Goal: Transaction & Acquisition: Purchase product/service

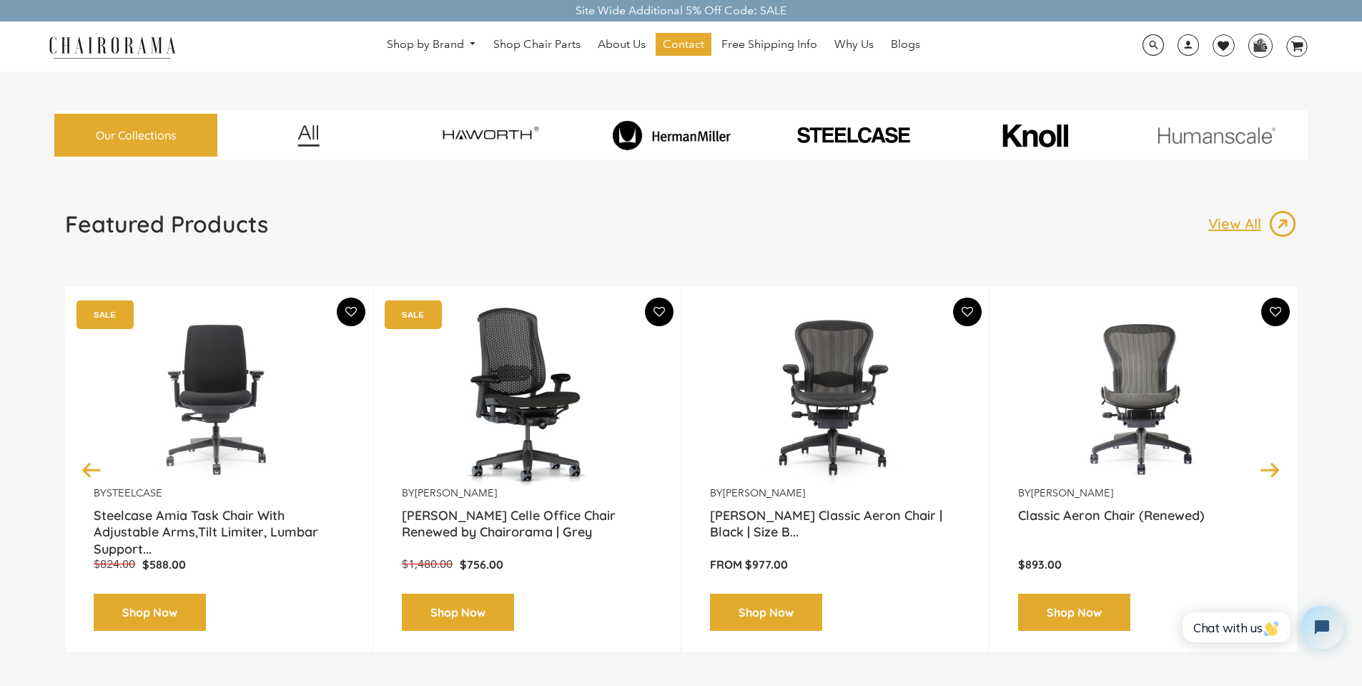
click at [662, 137] on img at bounding box center [671, 135] width 175 height 30
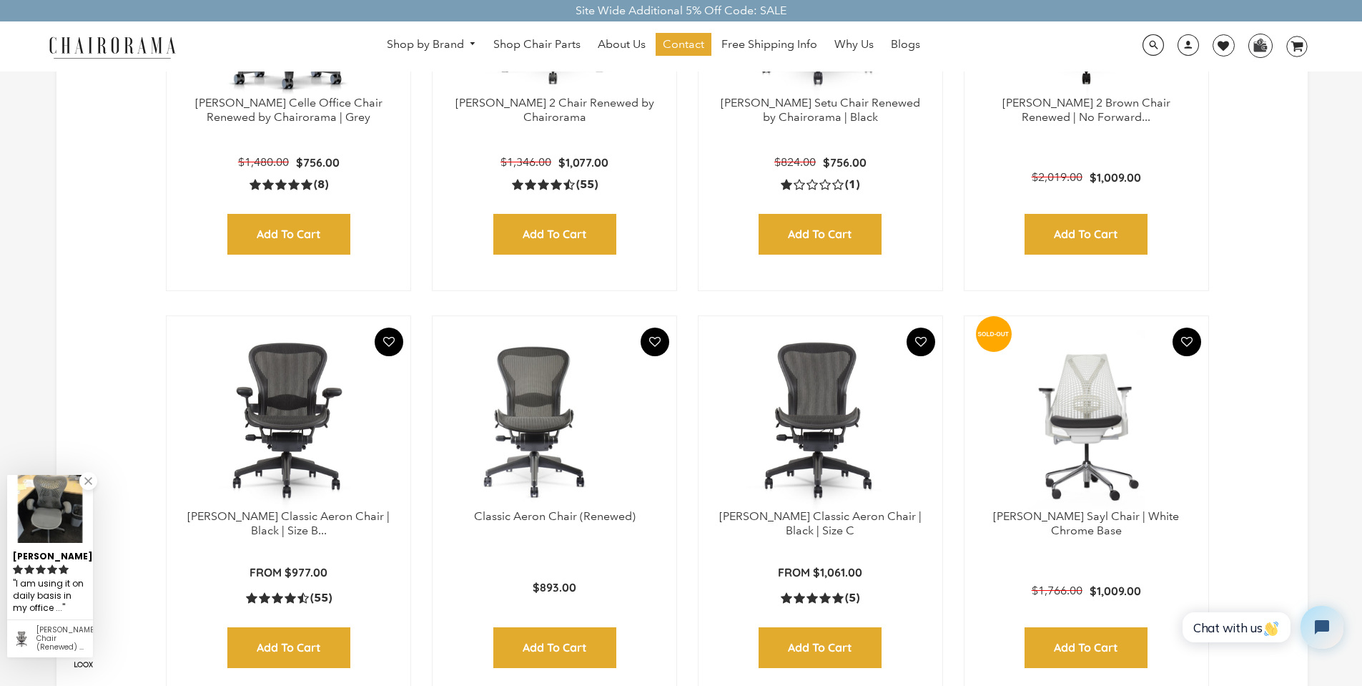
scroll to position [715, 0]
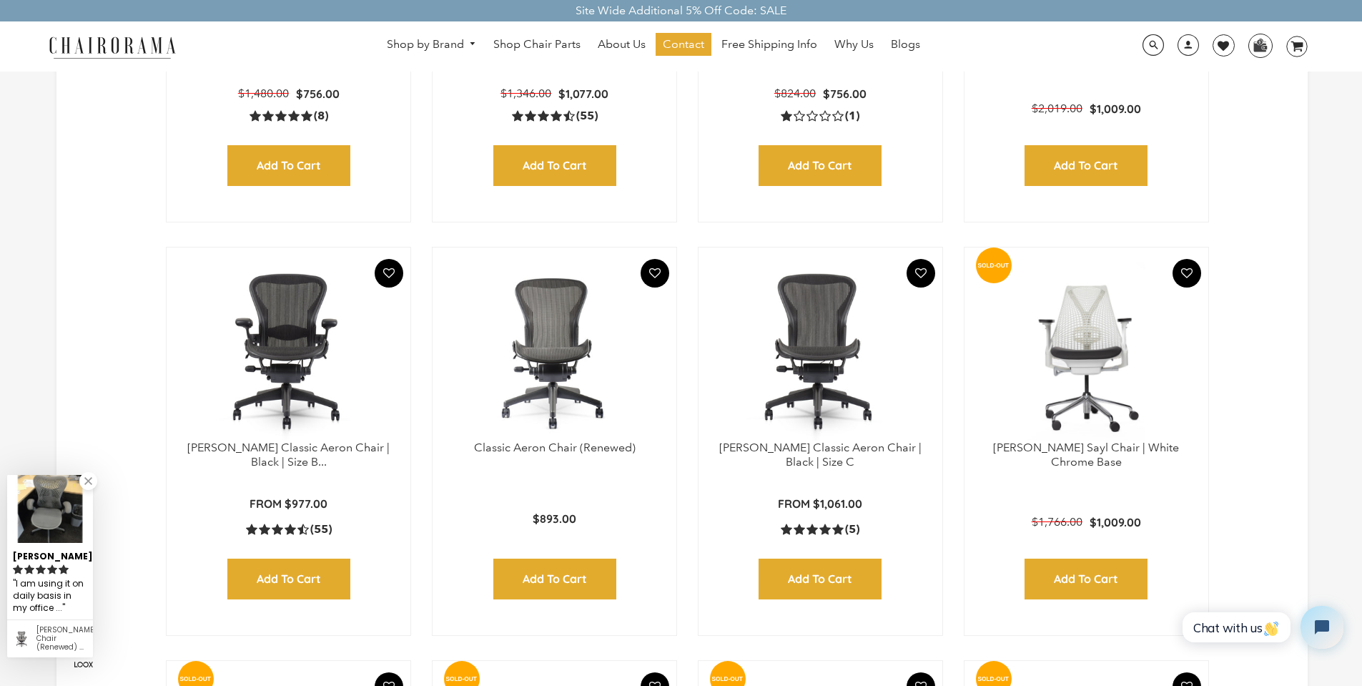
click at [314, 335] on img at bounding box center [288, 351] width 215 height 179
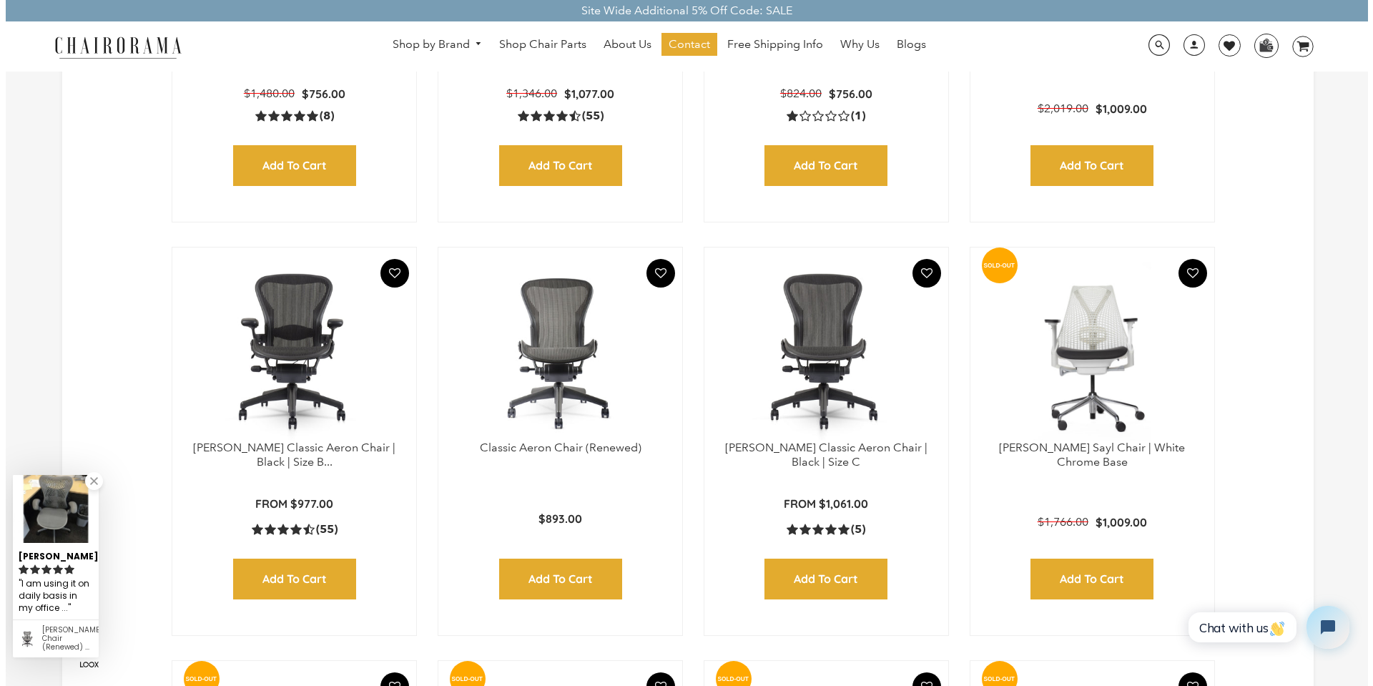
scroll to position [717, 0]
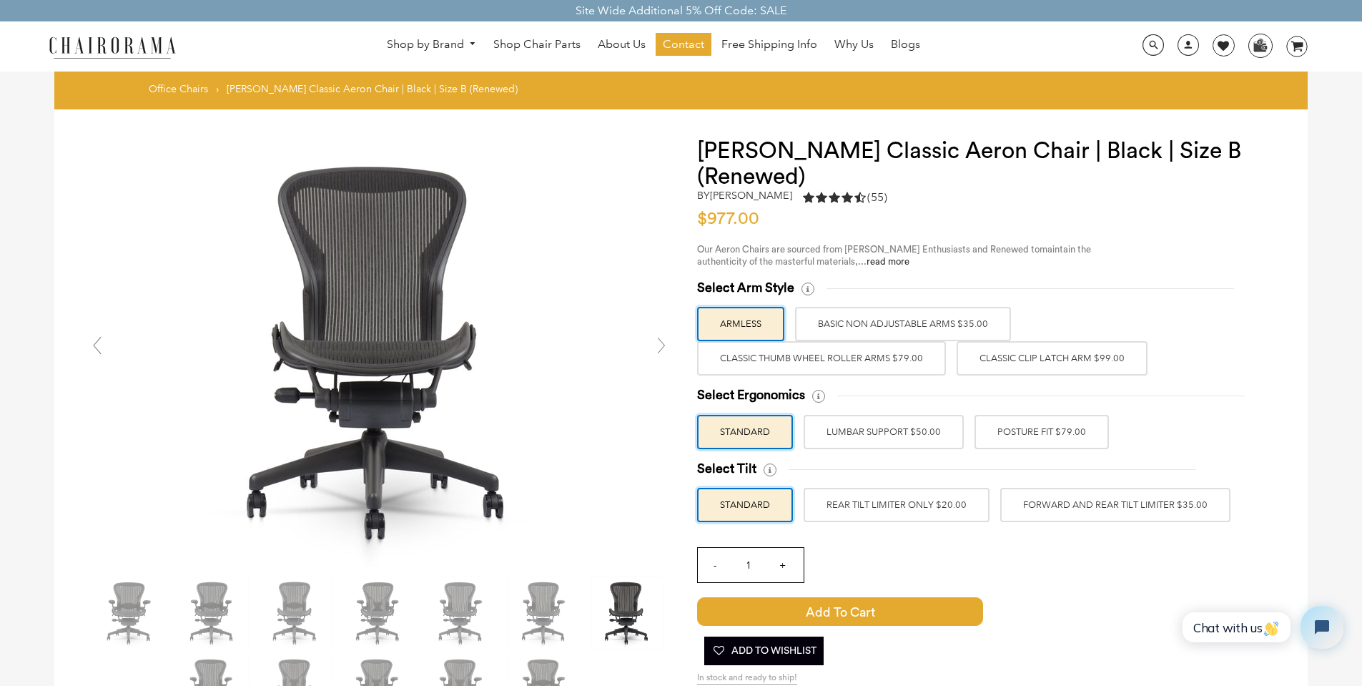
click at [831, 320] on label "BASIC NON ADJUSTABLE ARMS $35.00" at bounding box center [903, 324] width 216 height 34
click at [0, 0] on input "BASIC NON ADJUSTABLE ARMS $35.00" at bounding box center [0, 0] width 0 height 0
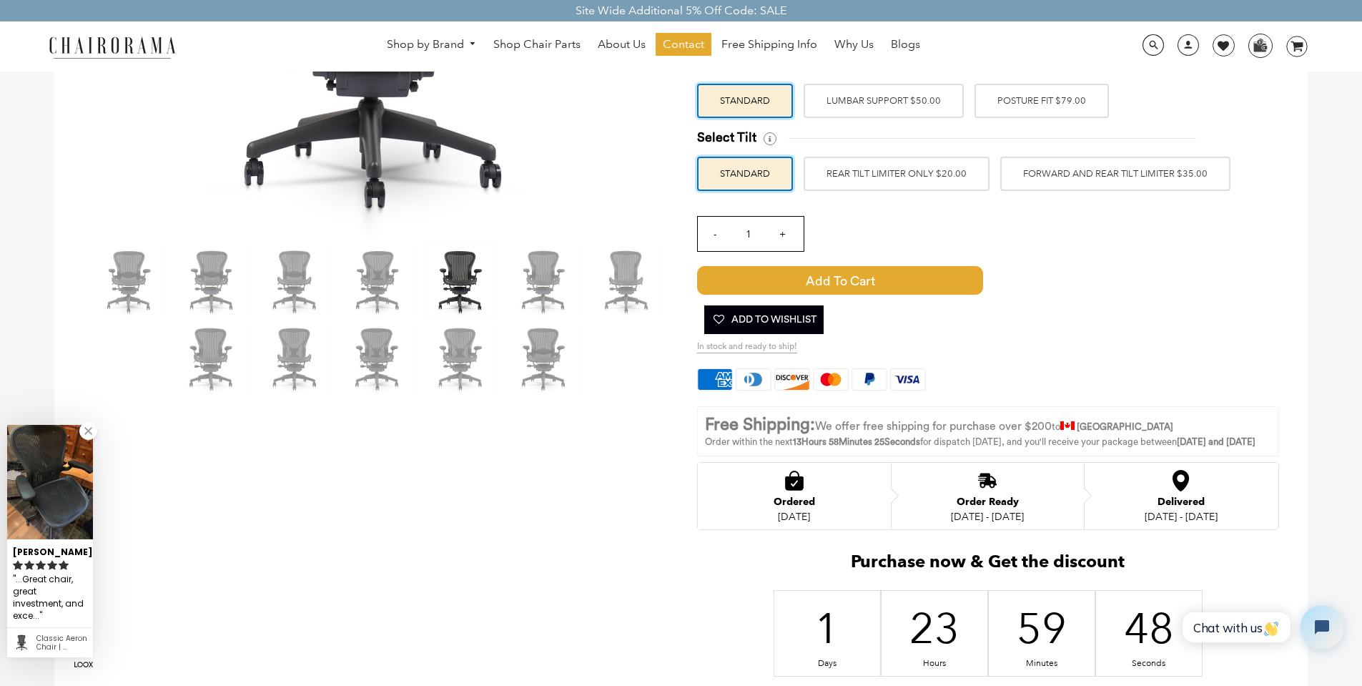
scroll to position [72, 0]
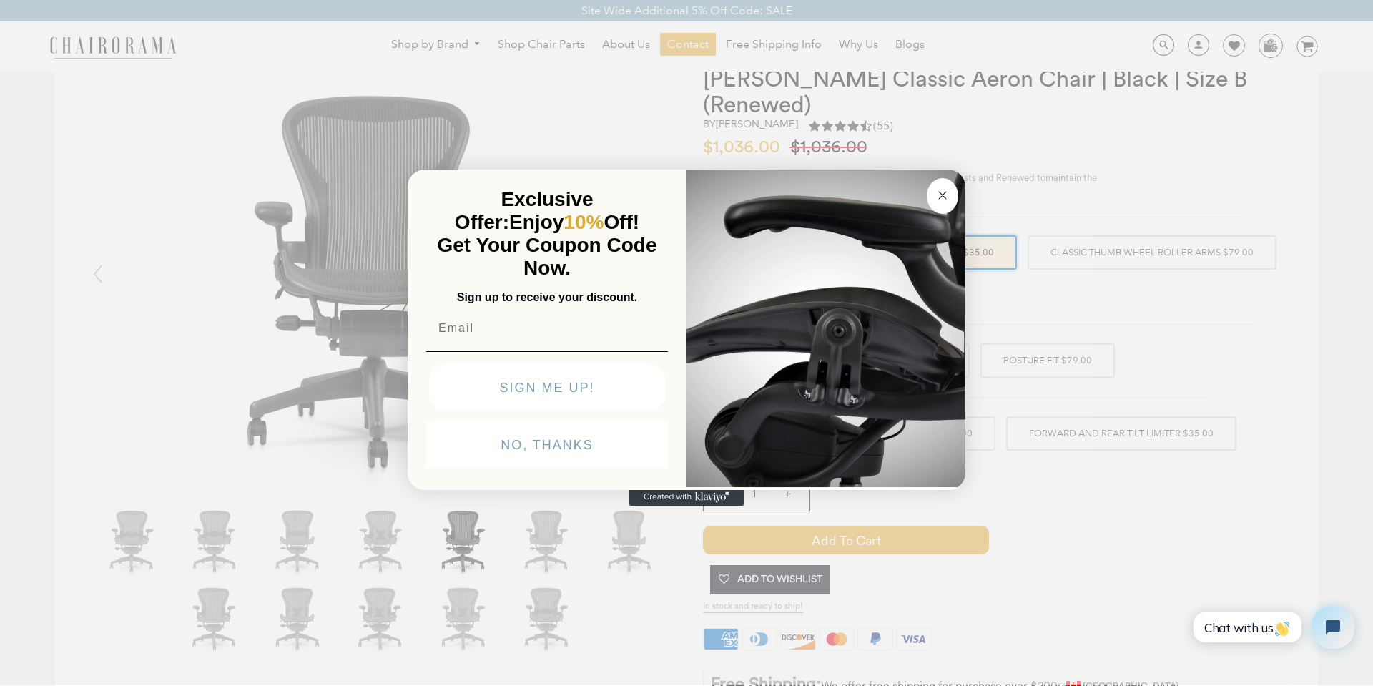
click at [933, 200] on button "Close dialog" at bounding box center [942, 196] width 31 height 36
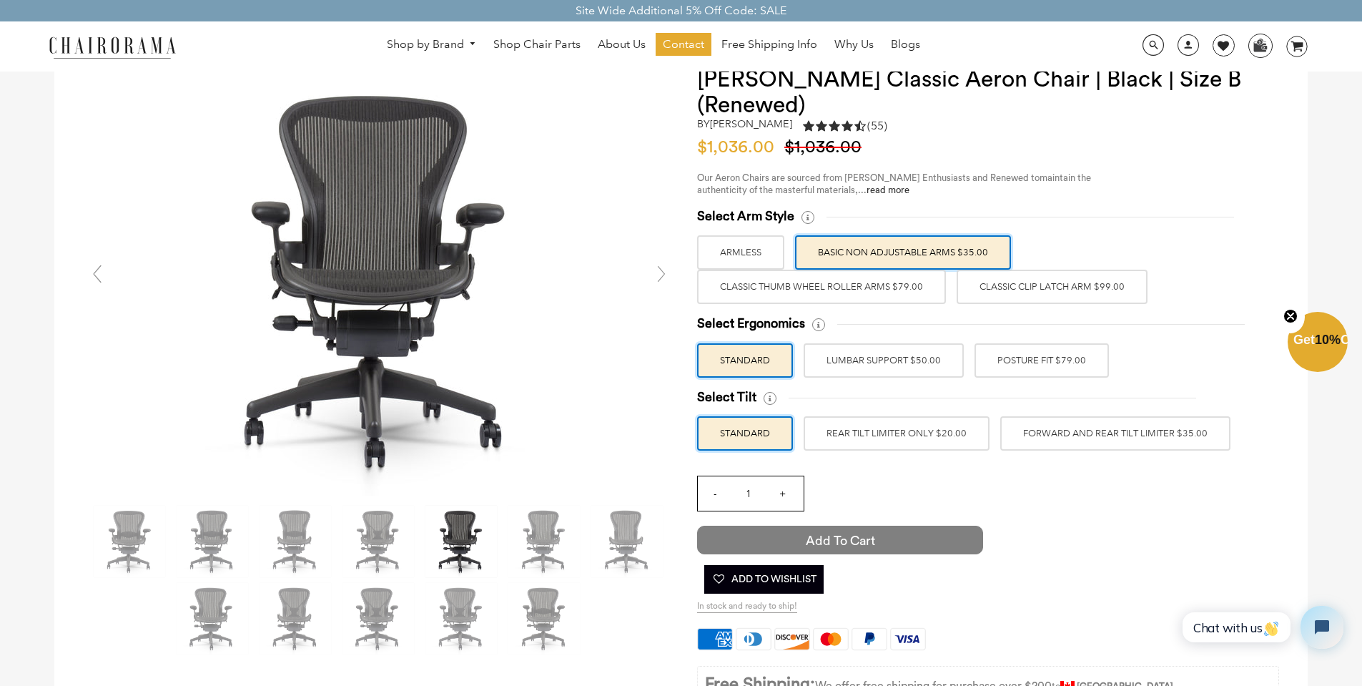
click at [852, 542] on span "Add to Cart" at bounding box center [840, 540] width 286 height 29
